Goal: Book appointment/travel/reservation

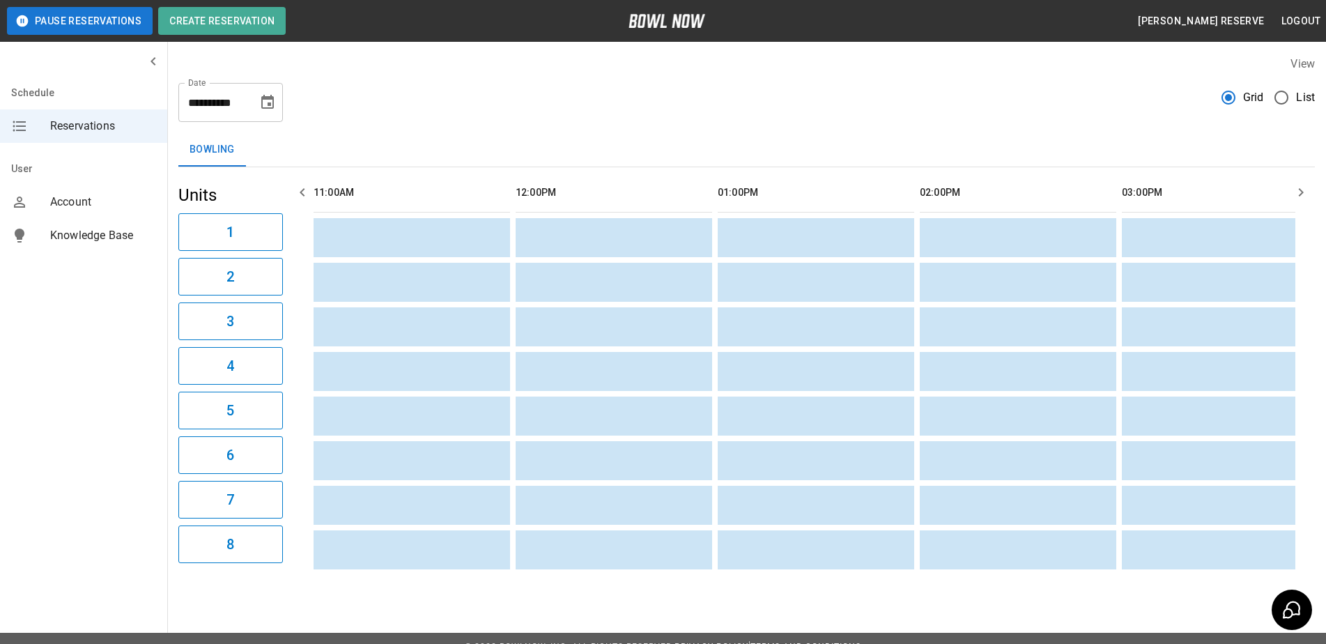
scroll to position [0, 1448]
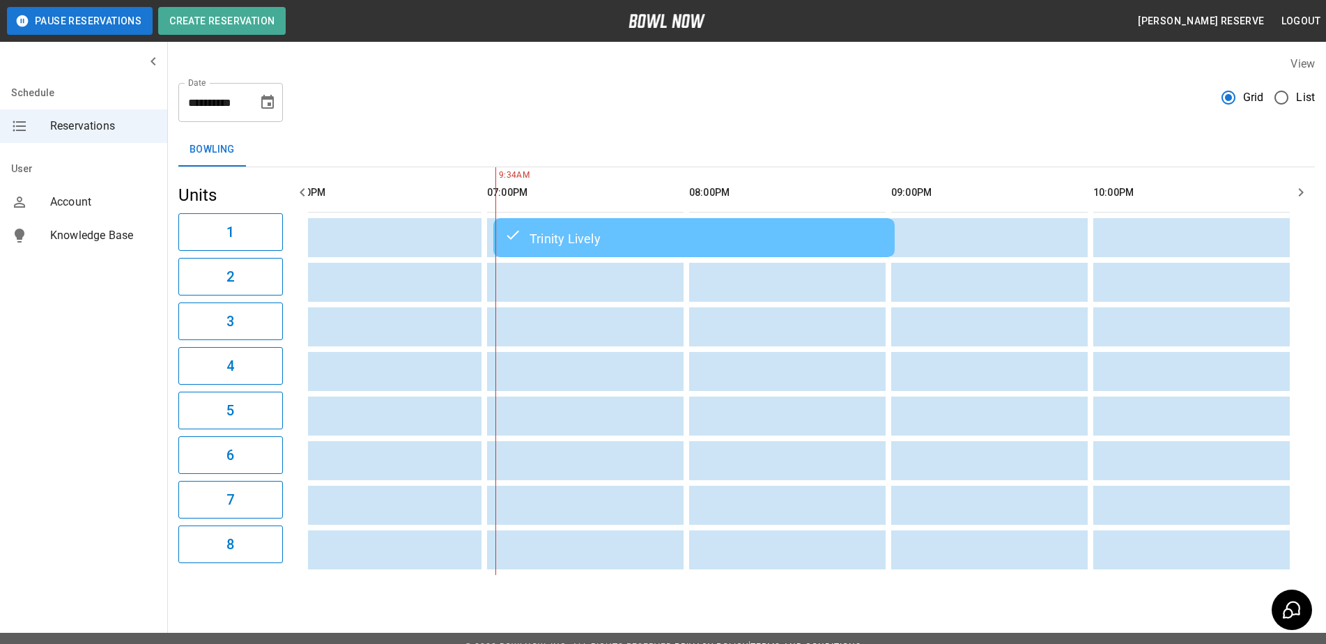
click at [228, 95] on input "**********" at bounding box center [213, 102] width 70 height 39
click at [261, 95] on icon "Choose date, selected date is Sep 15, 2025" at bounding box center [267, 102] width 17 height 17
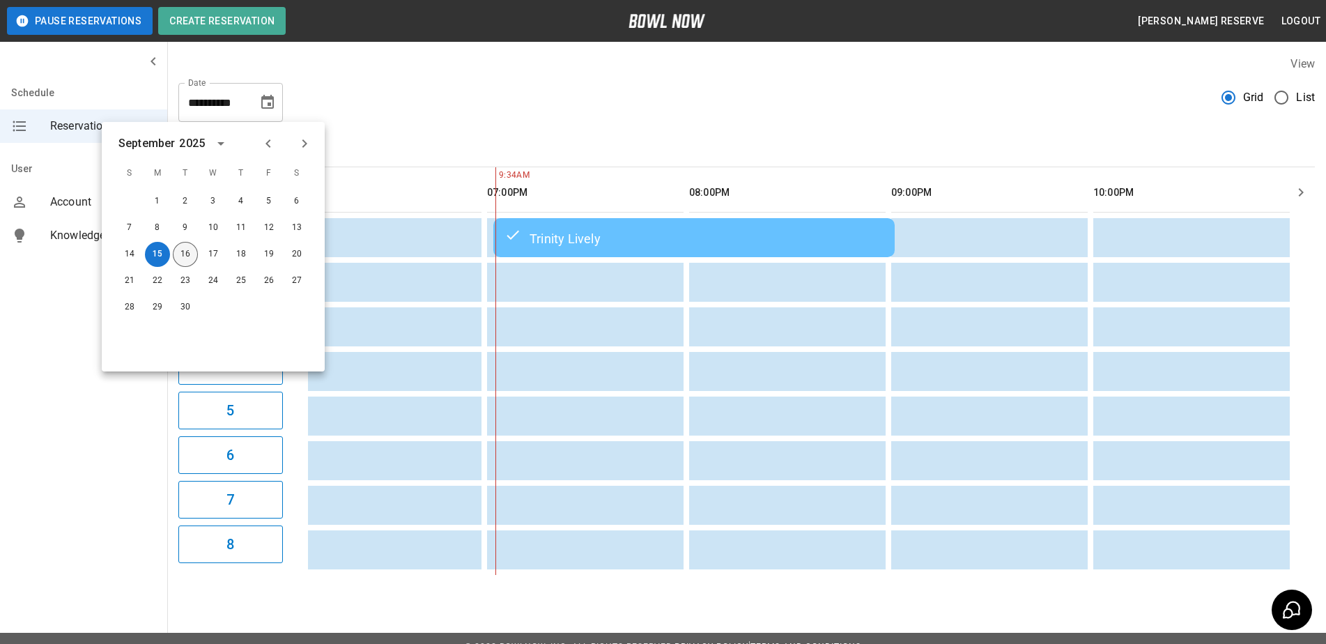
click at [178, 256] on button "16" at bounding box center [185, 254] width 25 height 25
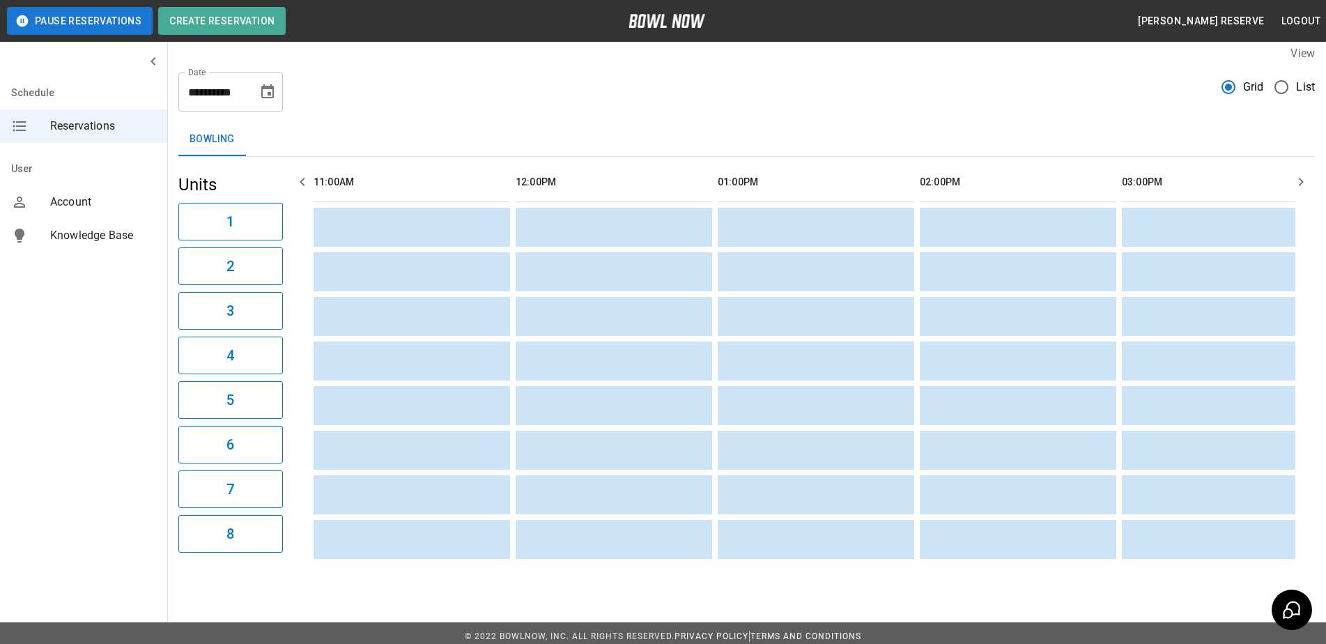
scroll to position [0, 0]
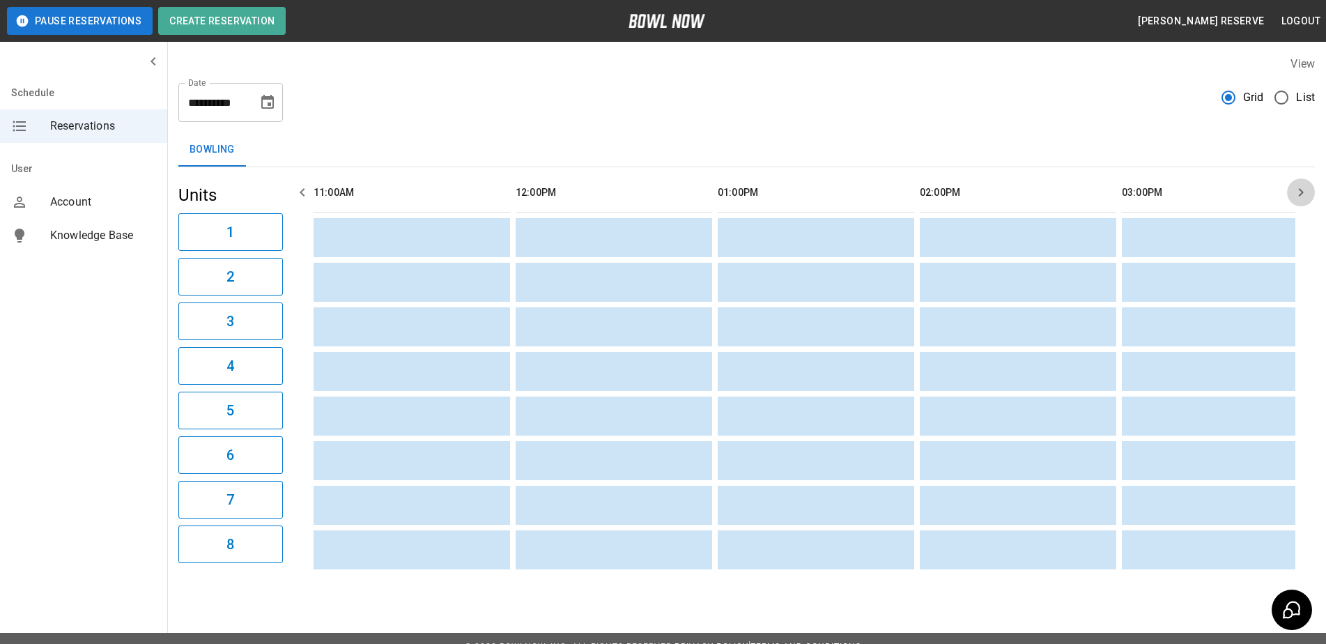
click at [1301, 198] on icon "button" at bounding box center [1301, 192] width 17 height 17
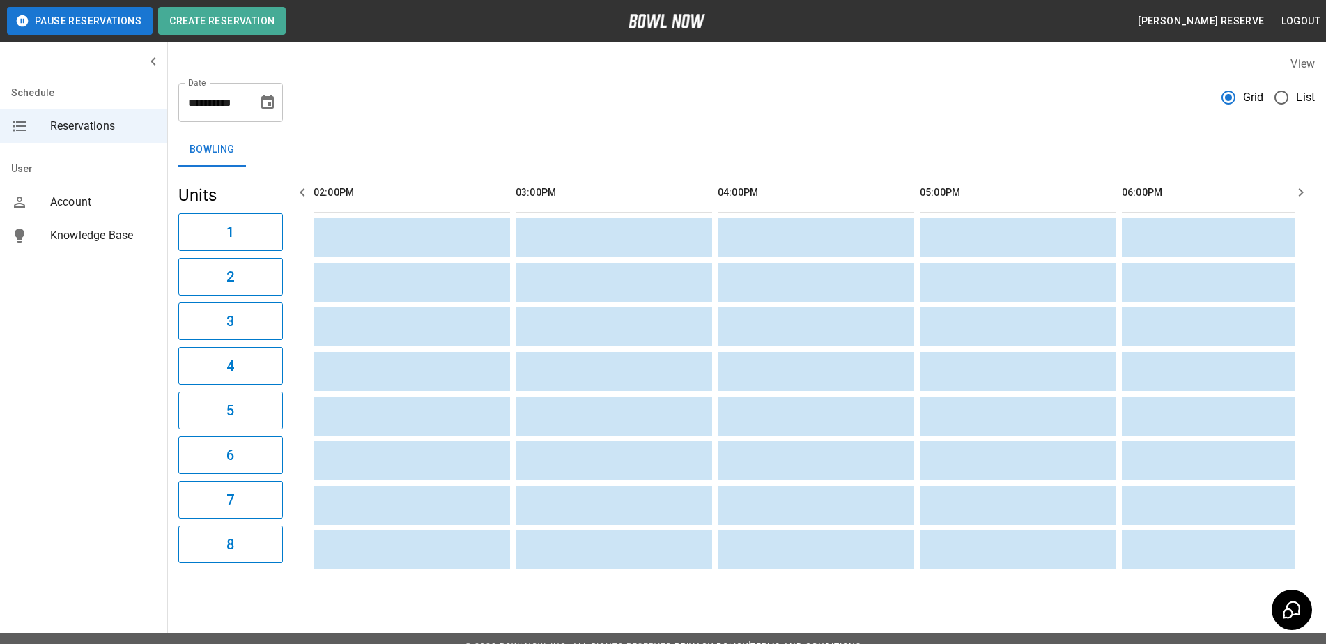
scroll to position [0, 606]
click at [306, 192] on icon "button" at bounding box center [302, 192] width 17 height 17
click at [303, 192] on icon "button" at bounding box center [302, 192] width 17 height 17
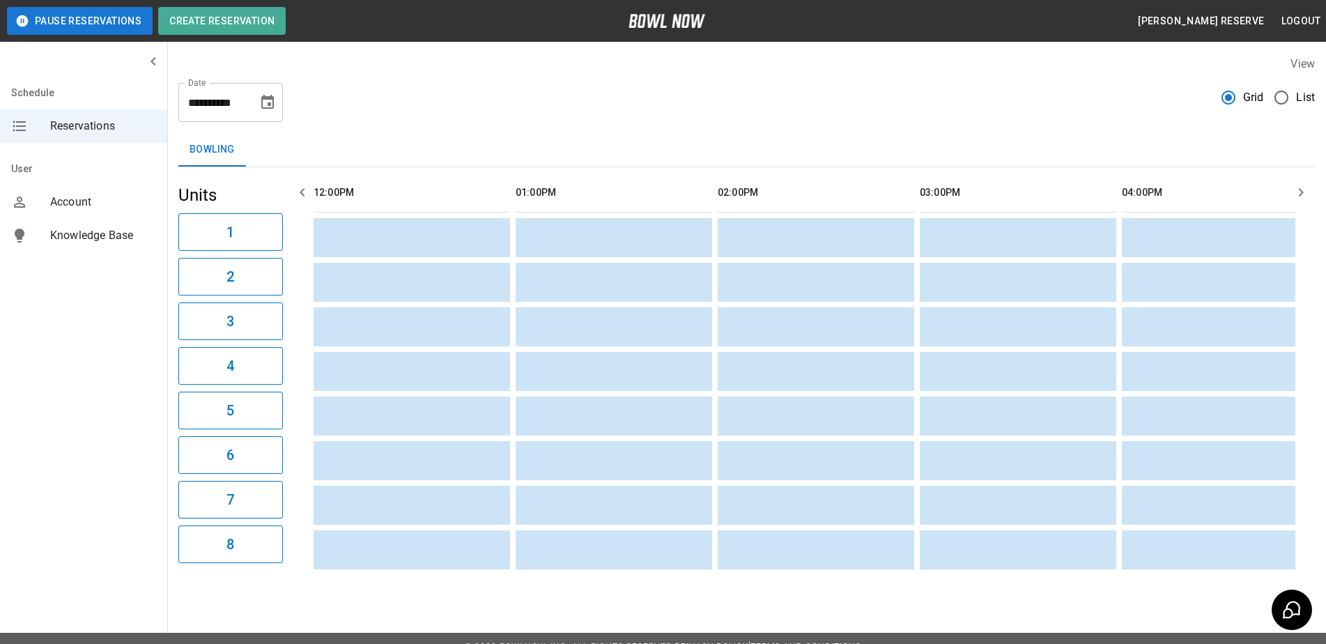
click at [302, 192] on icon "button" at bounding box center [302, 192] width 17 height 17
click at [236, 110] on input "**********" at bounding box center [213, 102] width 70 height 39
click at [270, 101] on icon "Choose date, selected date is Sep 16, 2025" at bounding box center [267, 102] width 17 height 17
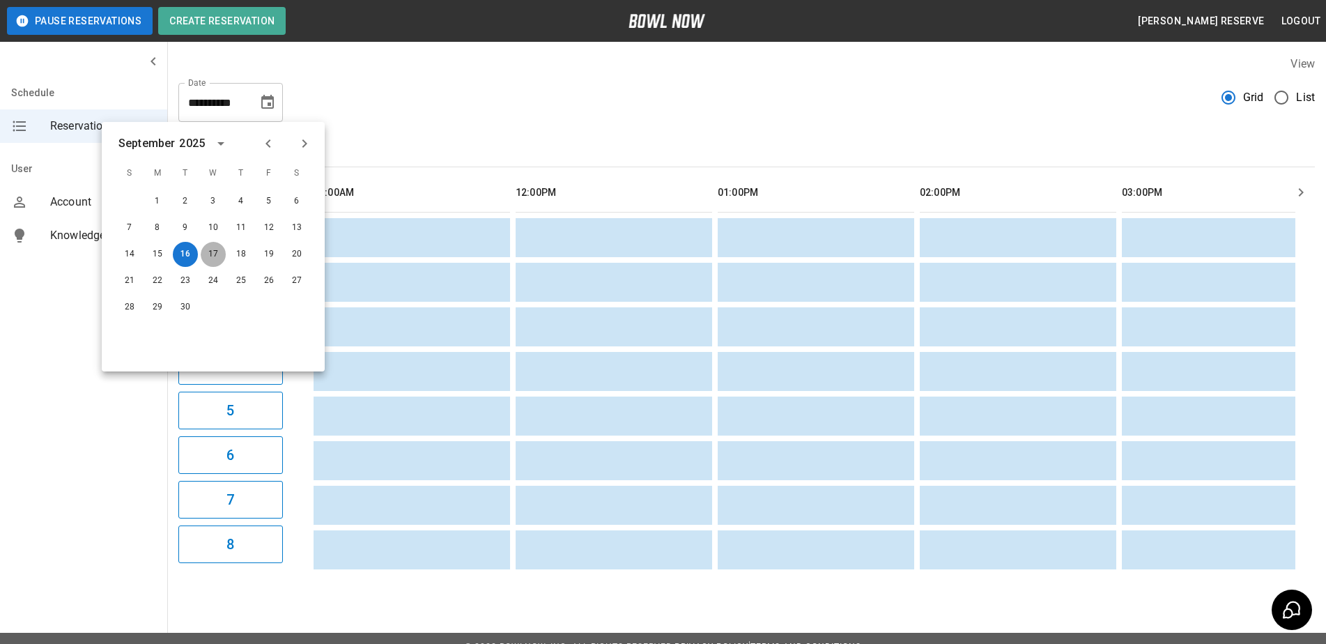
click at [213, 250] on button "17" at bounding box center [213, 254] width 25 height 25
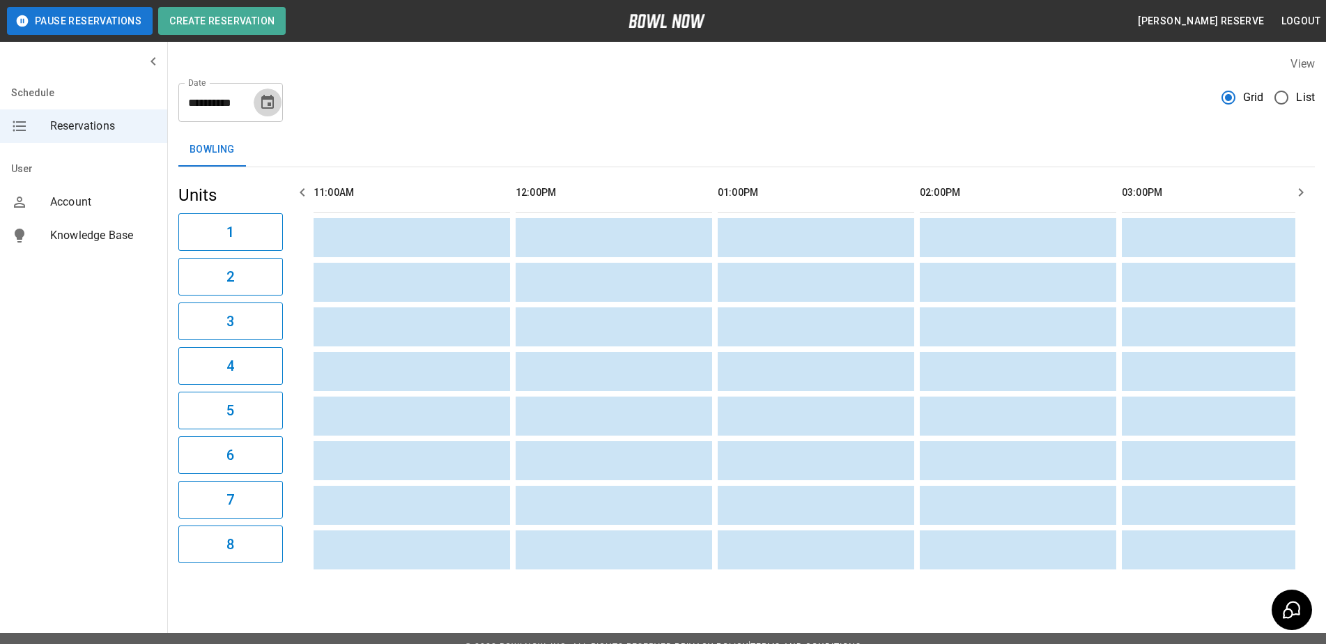
click at [266, 100] on icon "Choose date, selected date is Sep 17, 2025" at bounding box center [267, 102] width 13 height 14
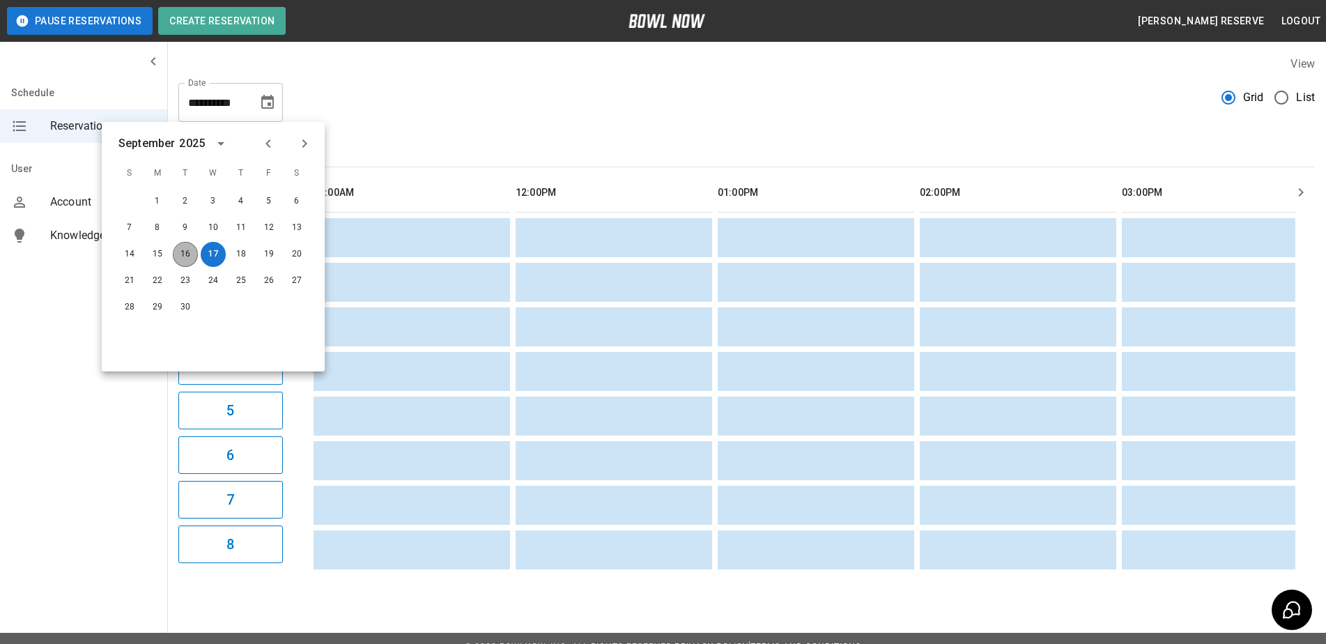
click at [184, 254] on button "16" at bounding box center [185, 254] width 25 height 25
type input "**********"
